Goal: Task Accomplishment & Management: Manage account settings

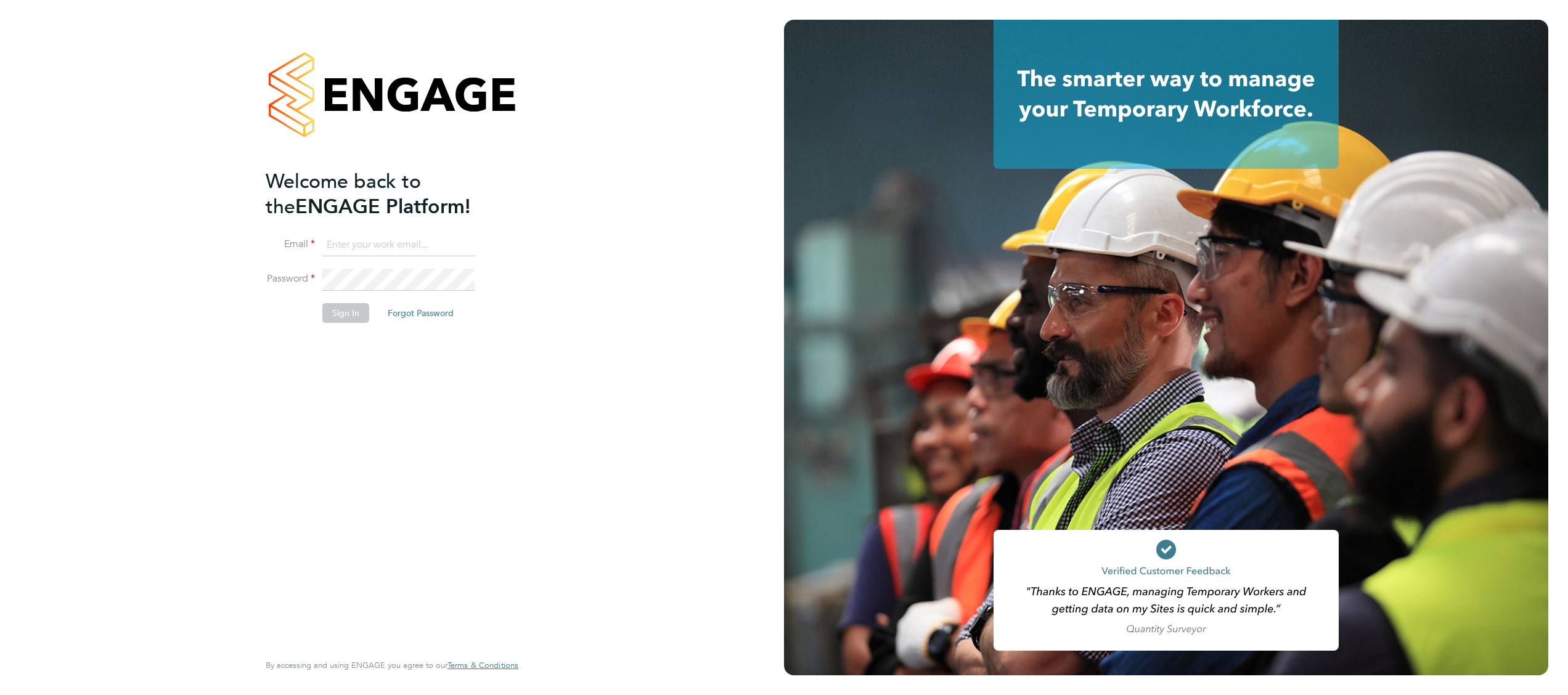
click at [355, 249] on input at bounding box center [398, 245] width 153 height 22
type input "alexander.glastonbury@hays.com"
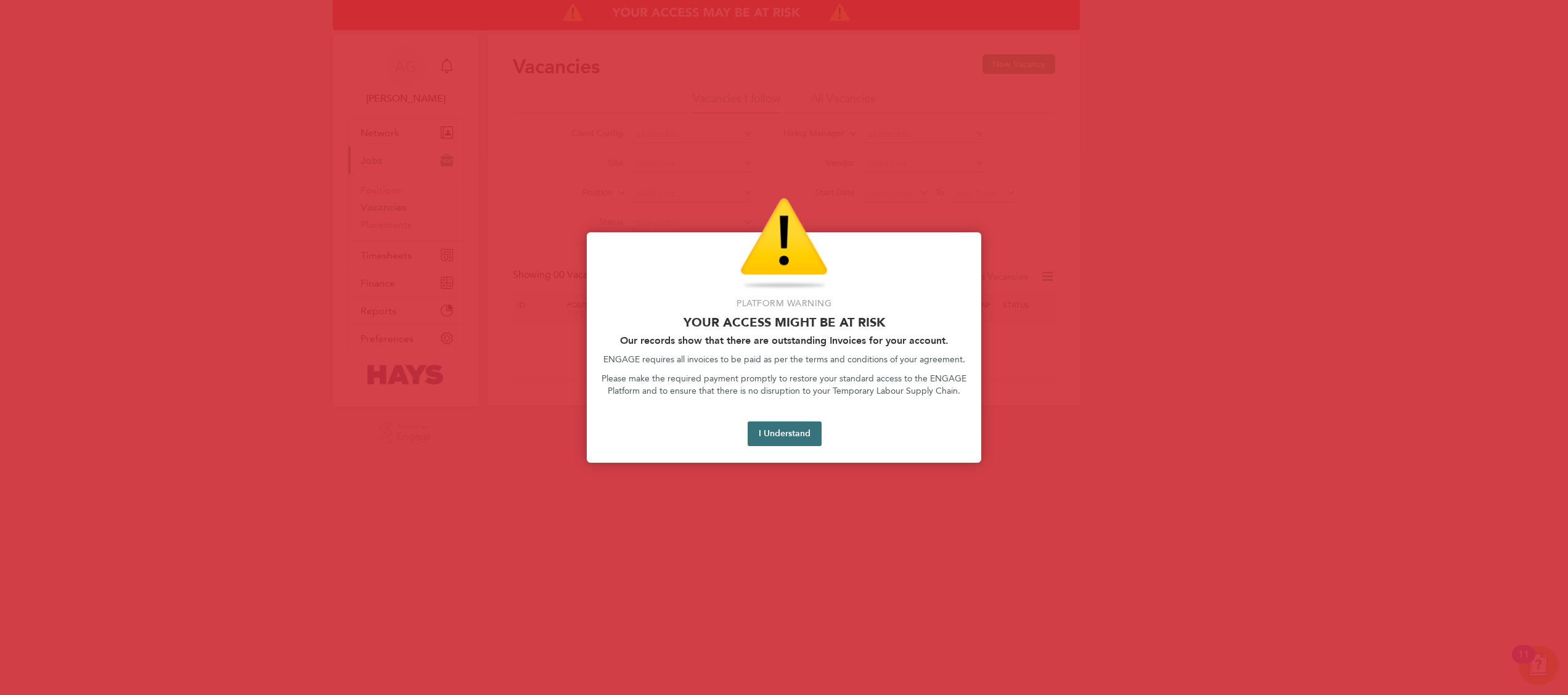
click at [799, 432] on button "I Understand" at bounding box center [784, 433] width 74 height 25
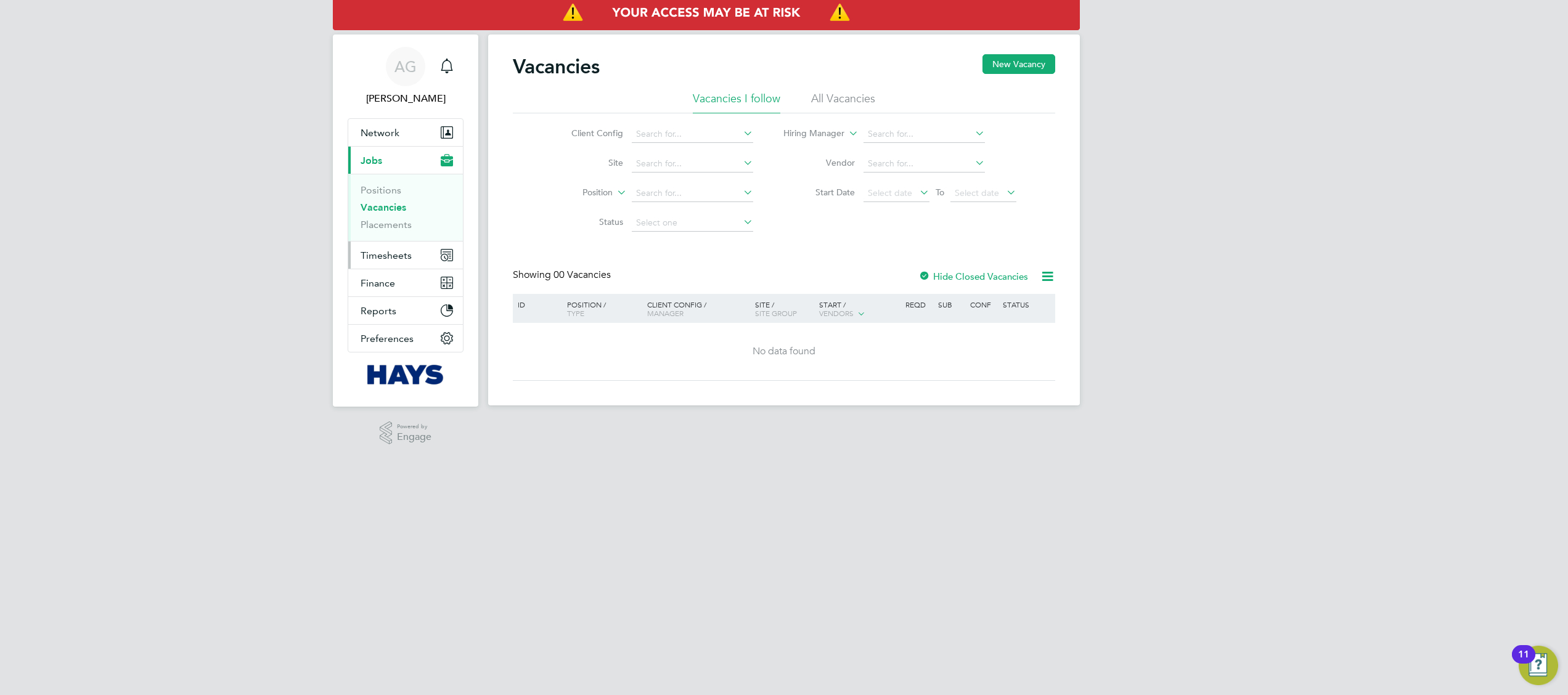
click at [388, 256] on span "Timesheets" at bounding box center [386, 255] width 51 height 12
click at [399, 262] on button "Timesheets" at bounding box center [406, 255] width 115 height 27
click at [385, 222] on link "Timesheets" at bounding box center [386, 217] width 51 height 12
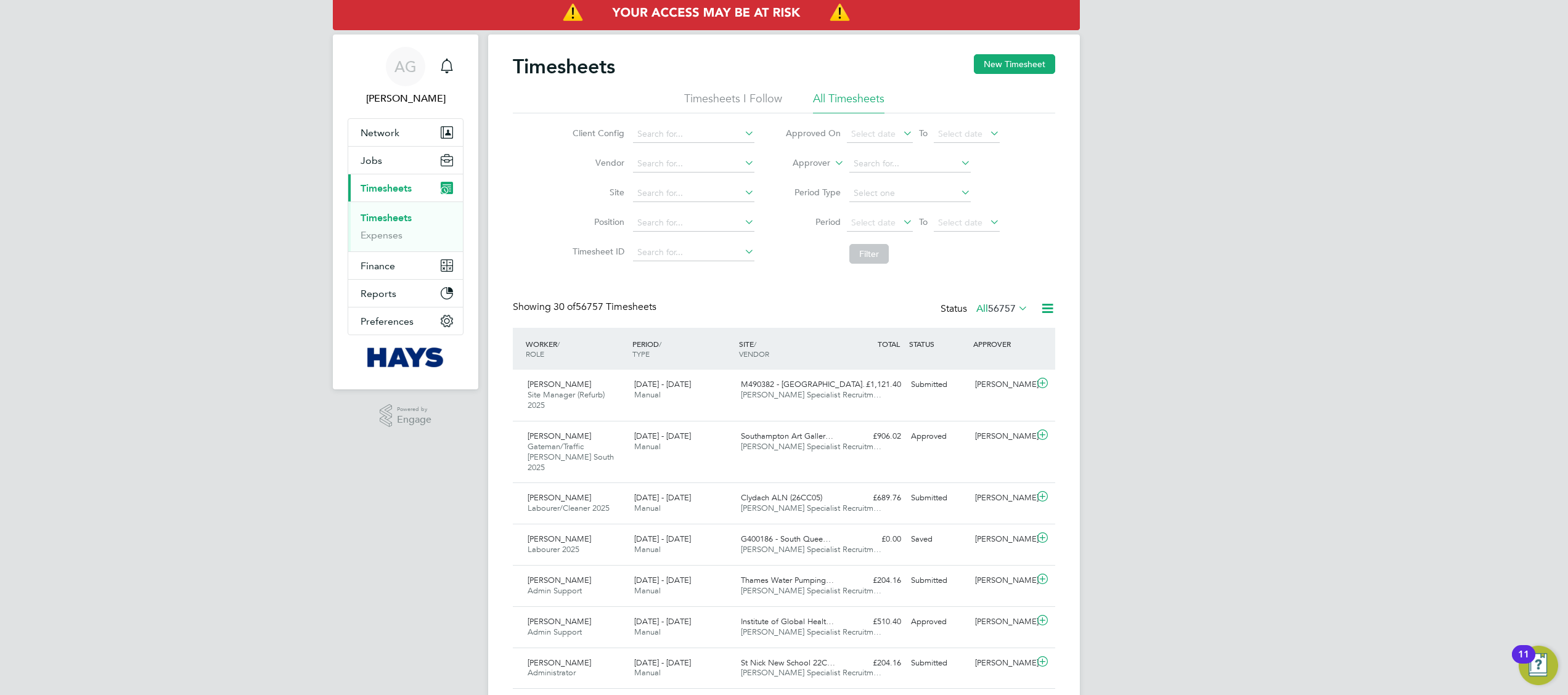
click at [830, 165] on li "Approver" at bounding box center [892, 163] width 245 height 30
click at [832, 161] on icon at bounding box center [832, 159] width 0 height 11
click at [802, 176] on li "Worker" at bounding box center [800, 177] width 61 height 16
click at [883, 169] on input at bounding box center [910, 164] width 121 height 17
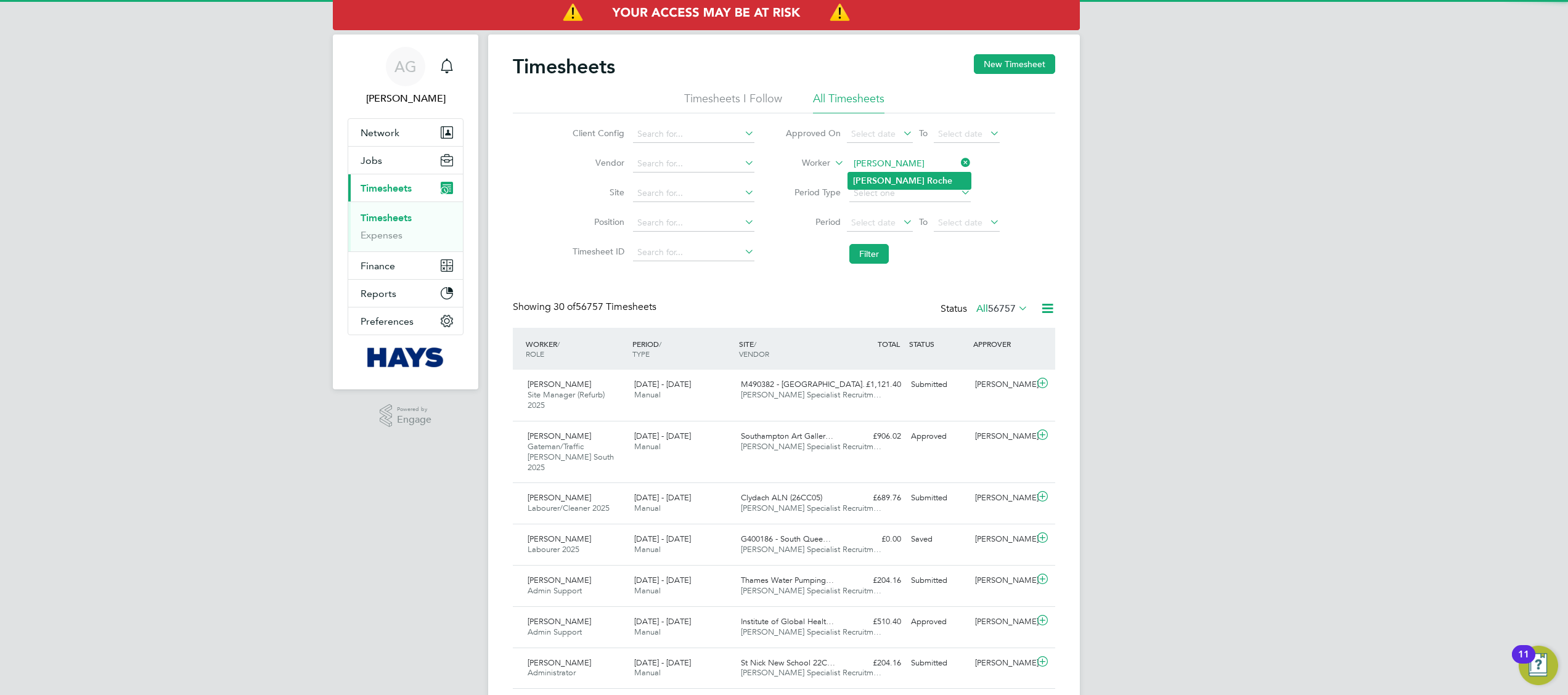
click at [927, 181] on b "Roche" at bounding box center [939, 181] width 25 height 10
type input "[PERSON_NAME]"
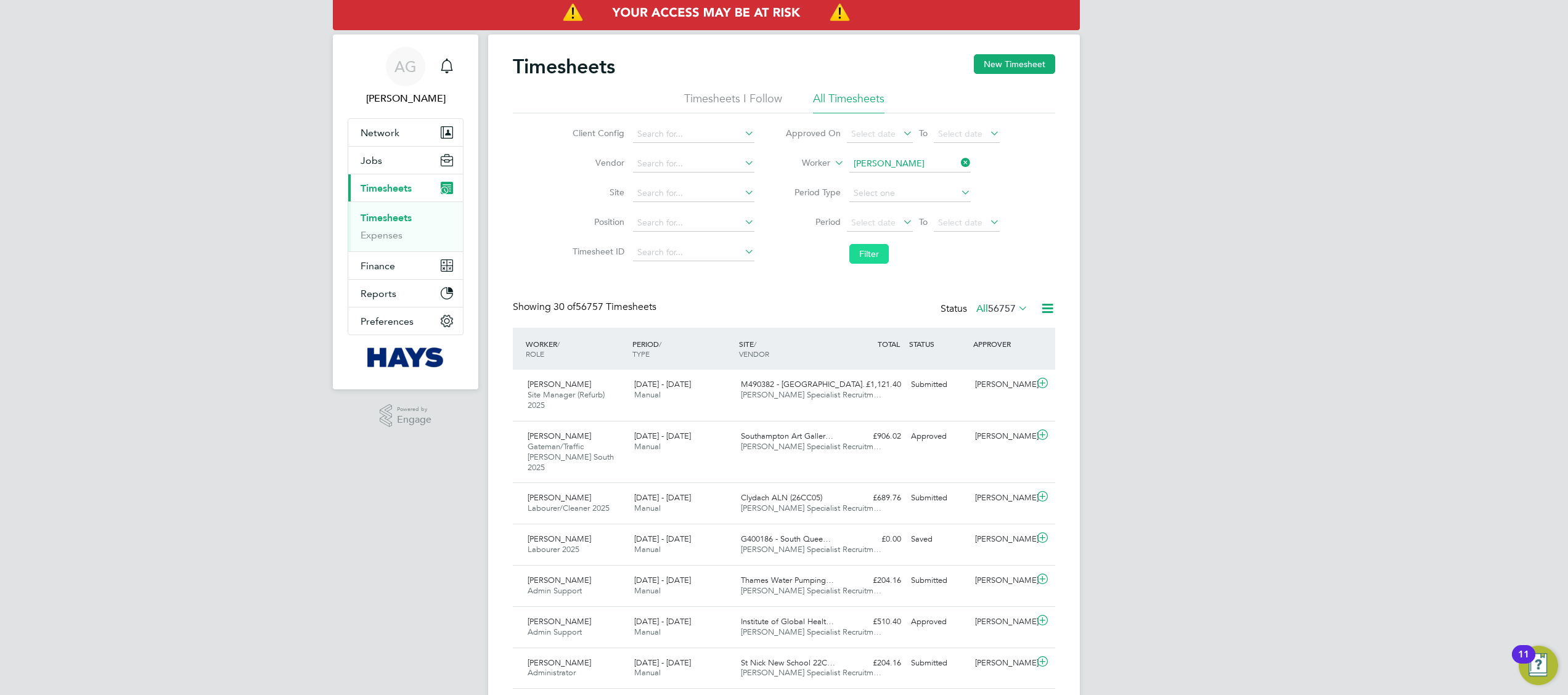
click at [879, 254] on button "Filter" at bounding box center [869, 254] width 40 height 20
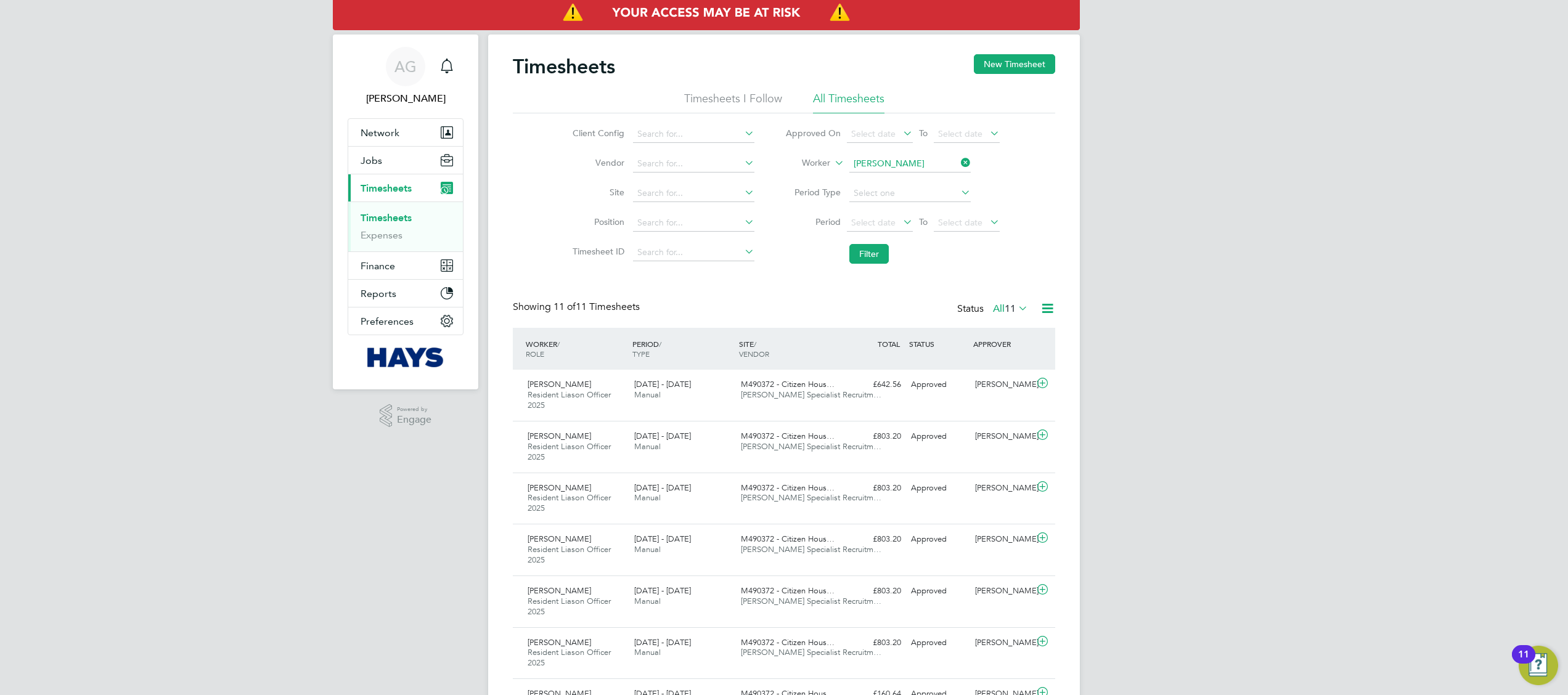
click at [1048, 307] on icon at bounding box center [1047, 308] width 15 height 15
click at [1016, 309] on icon at bounding box center [1016, 308] width 0 height 17
click at [1026, 259] on div "Client Config Vendor Site Position Timesheet ID Approved On Select date To Sele…" at bounding box center [784, 191] width 542 height 157
click at [1043, 307] on icon at bounding box center [1047, 308] width 15 height 15
click at [383, 232] on link "Expenses" at bounding box center [382, 235] width 42 height 12
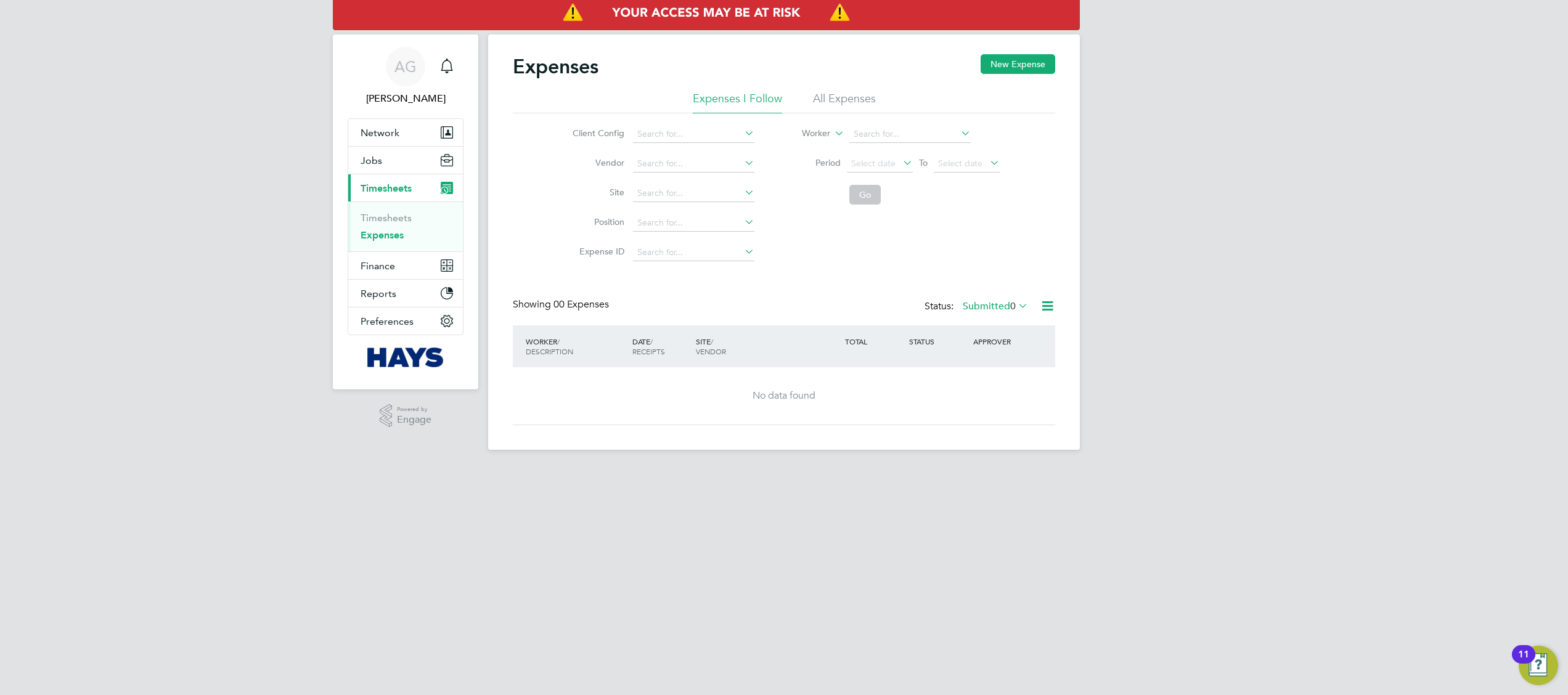
click at [834, 92] on li "All Expenses" at bounding box center [844, 102] width 63 height 22
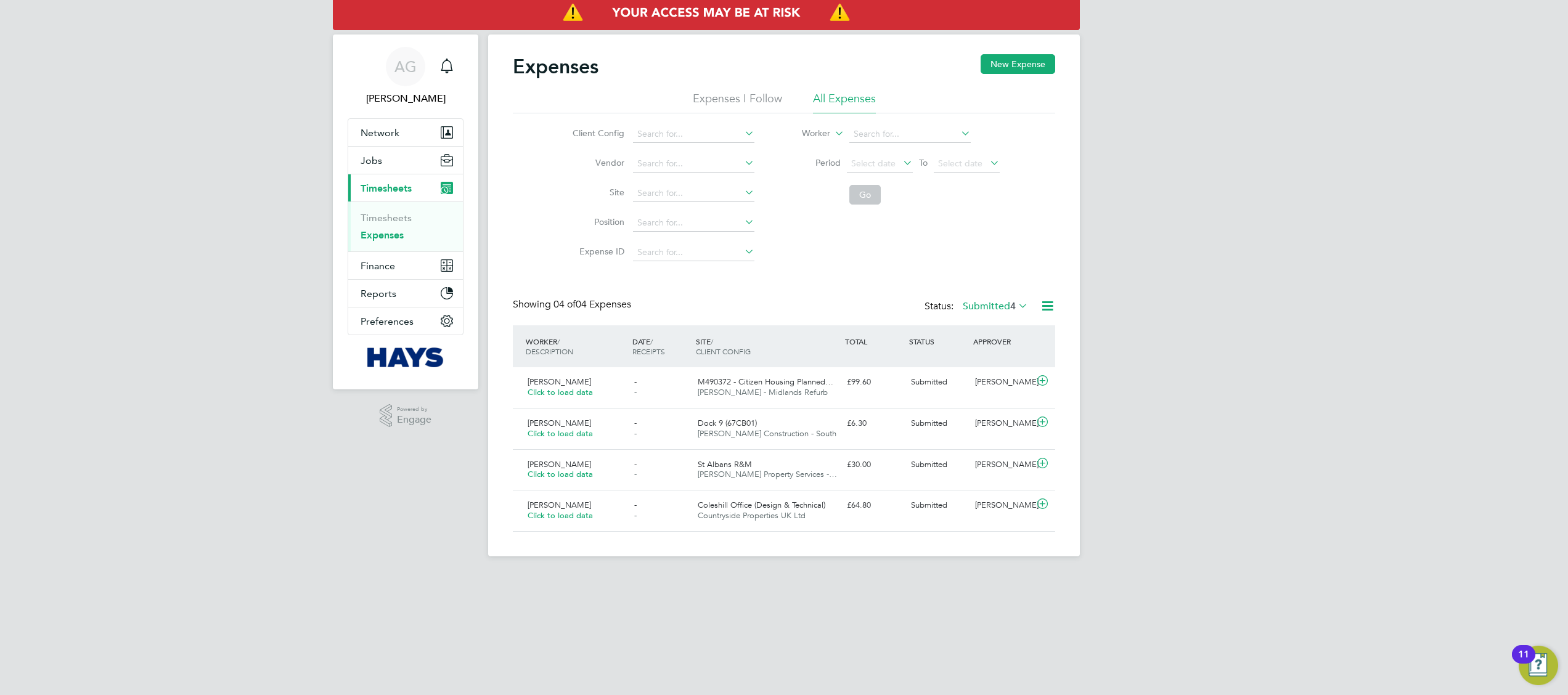
click at [1016, 302] on icon at bounding box center [1016, 306] width 0 height 17
click at [979, 321] on li "All" at bounding box center [983, 327] width 56 height 17
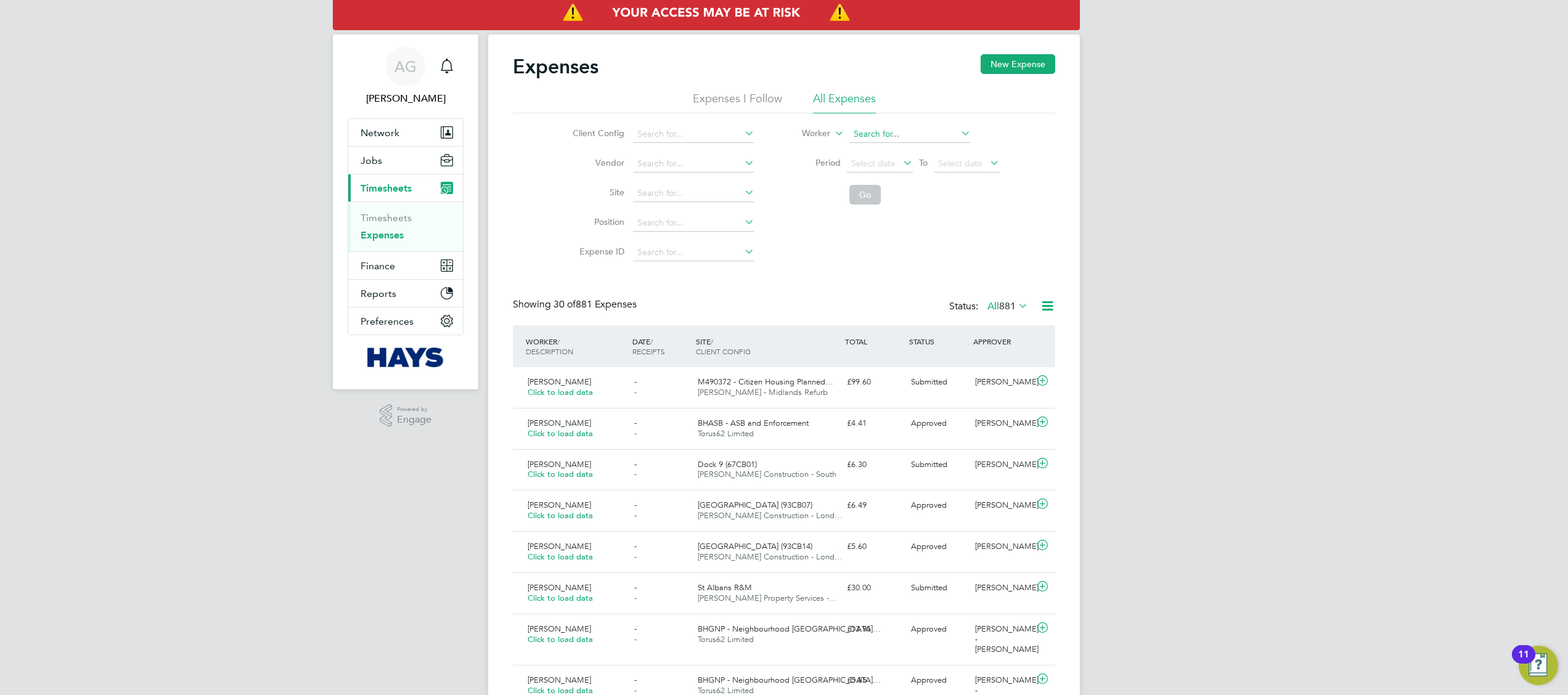
click at [888, 138] on input at bounding box center [910, 134] width 121 height 17
click at [927, 146] on b "Roche" at bounding box center [939, 151] width 25 height 10
type input "[PERSON_NAME]"
click at [867, 200] on button "Go" at bounding box center [865, 194] width 31 height 20
click at [1043, 386] on icon at bounding box center [1042, 381] width 15 height 10
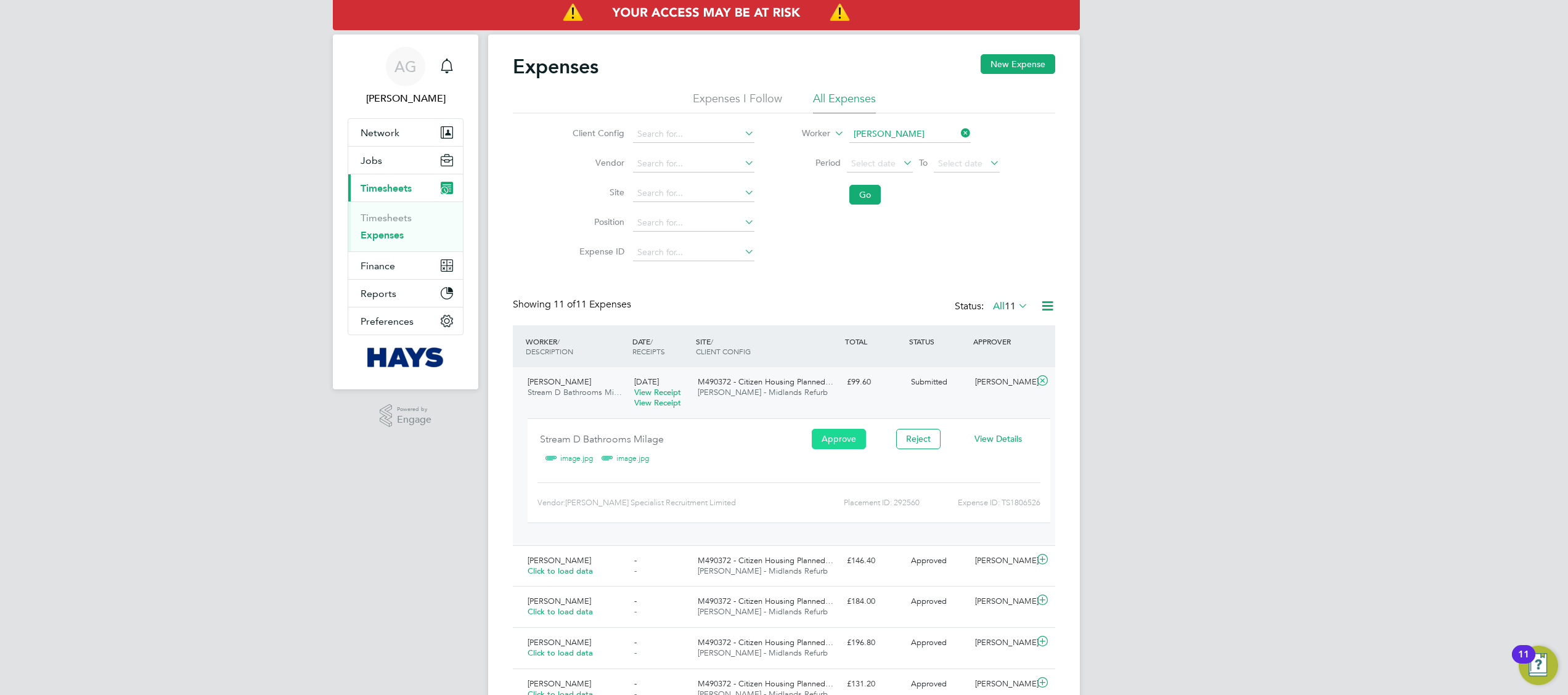
click at [839, 446] on button "Approve" at bounding box center [839, 438] width 54 height 20
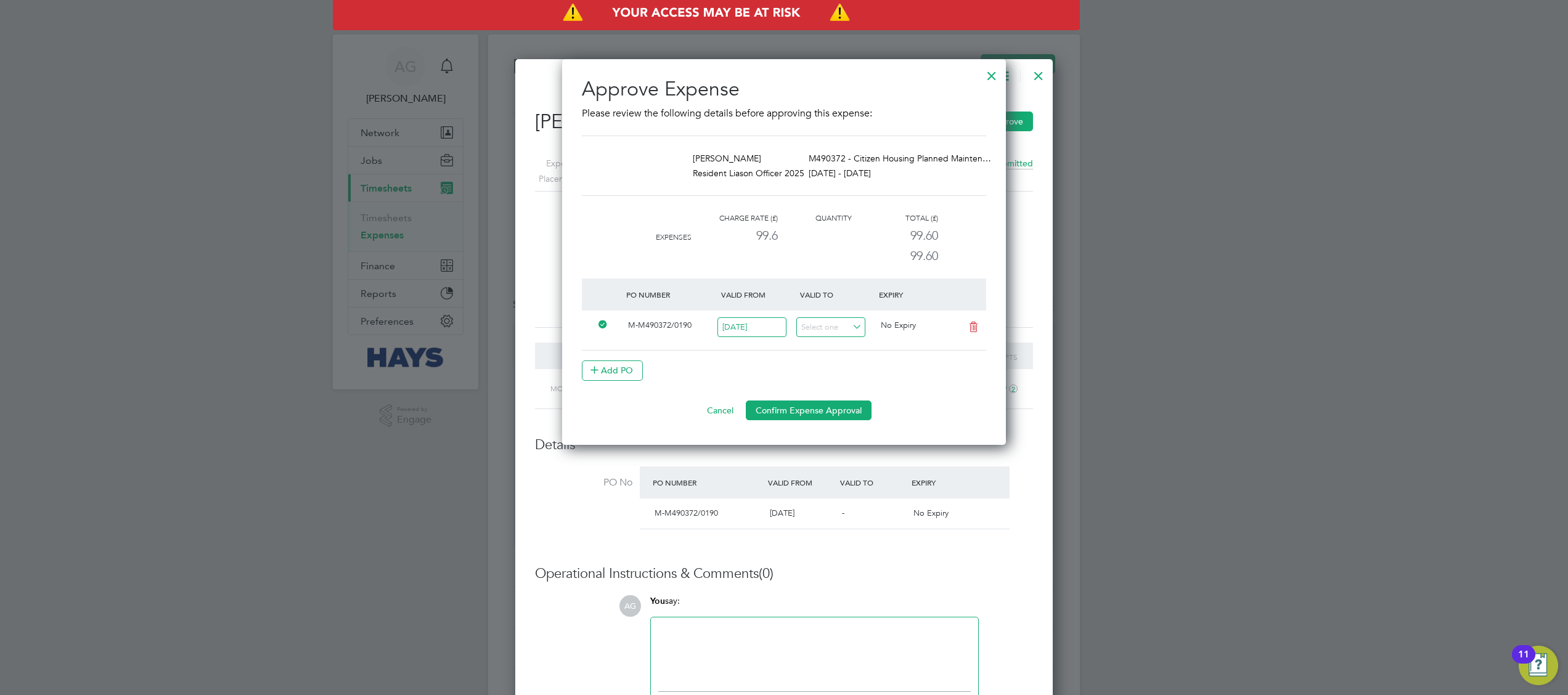
click at [989, 75] on div at bounding box center [991, 72] width 22 height 22
